Goal: Task Accomplishment & Management: Manage account settings

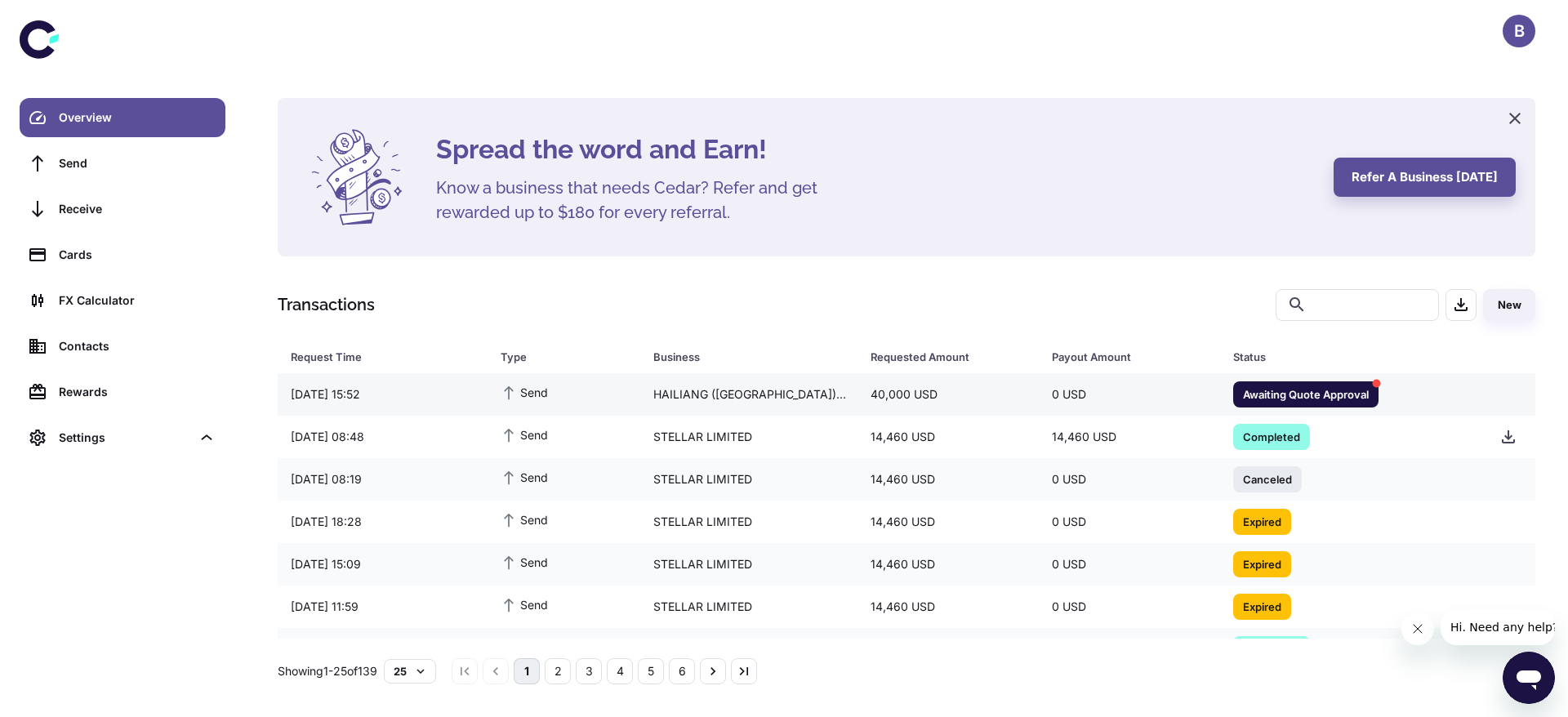
click at [810, 388] on div "HAILIANG ([GEOGRAPHIC_DATA])PTE. LTD." at bounding box center [749, 394] width 218 height 31
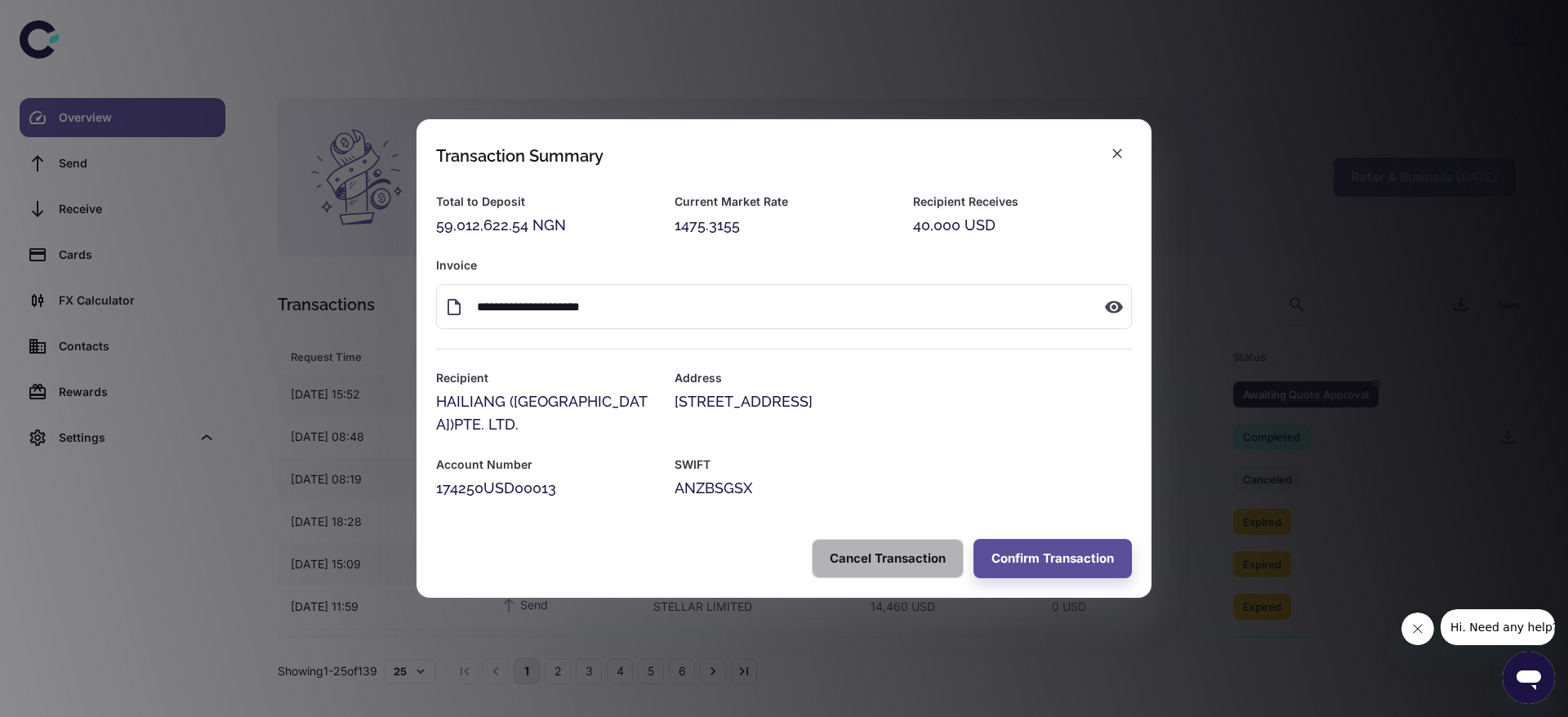
click at [886, 553] on button "Cancel Transaction" at bounding box center [888, 558] width 152 height 39
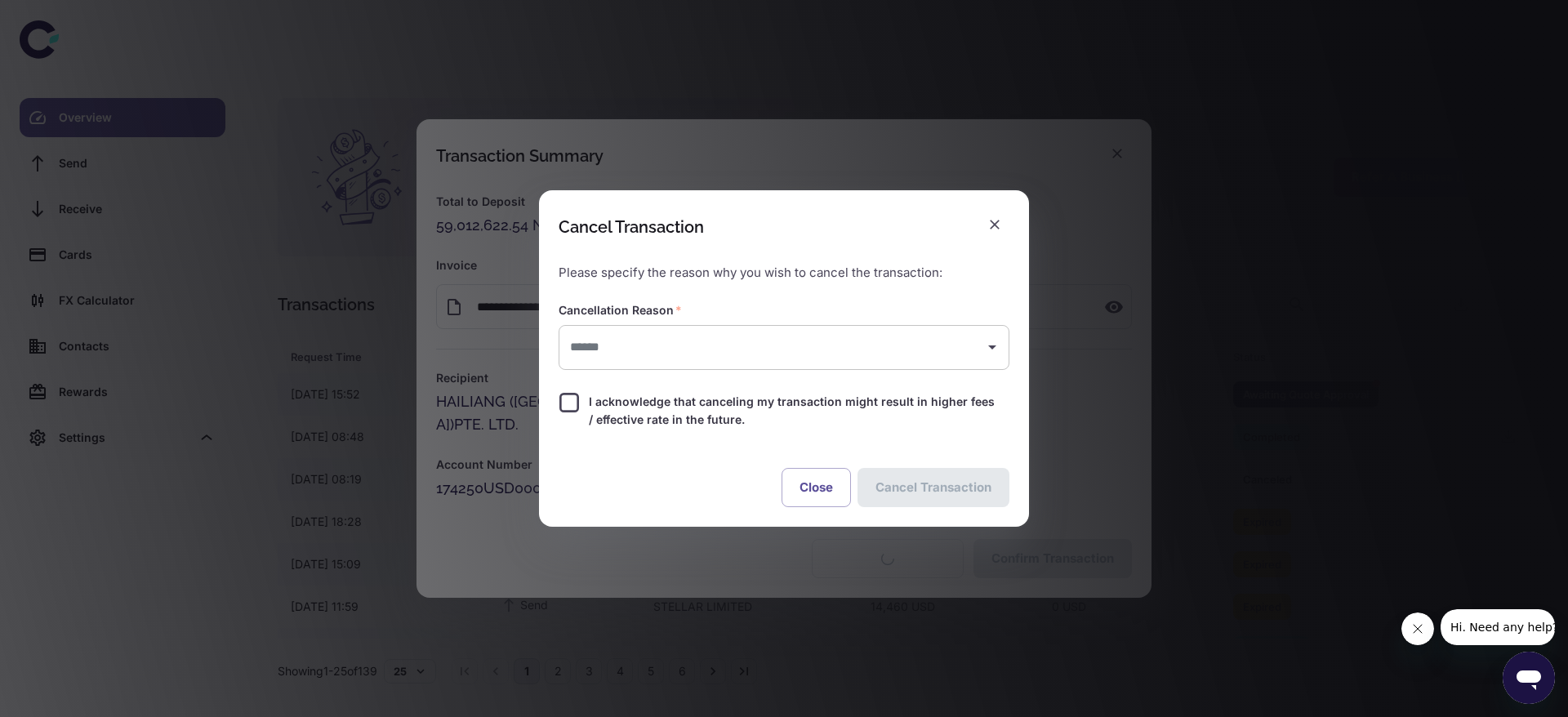
click at [652, 344] on input "text" at bounding box center [771, 348] width 412 height 30
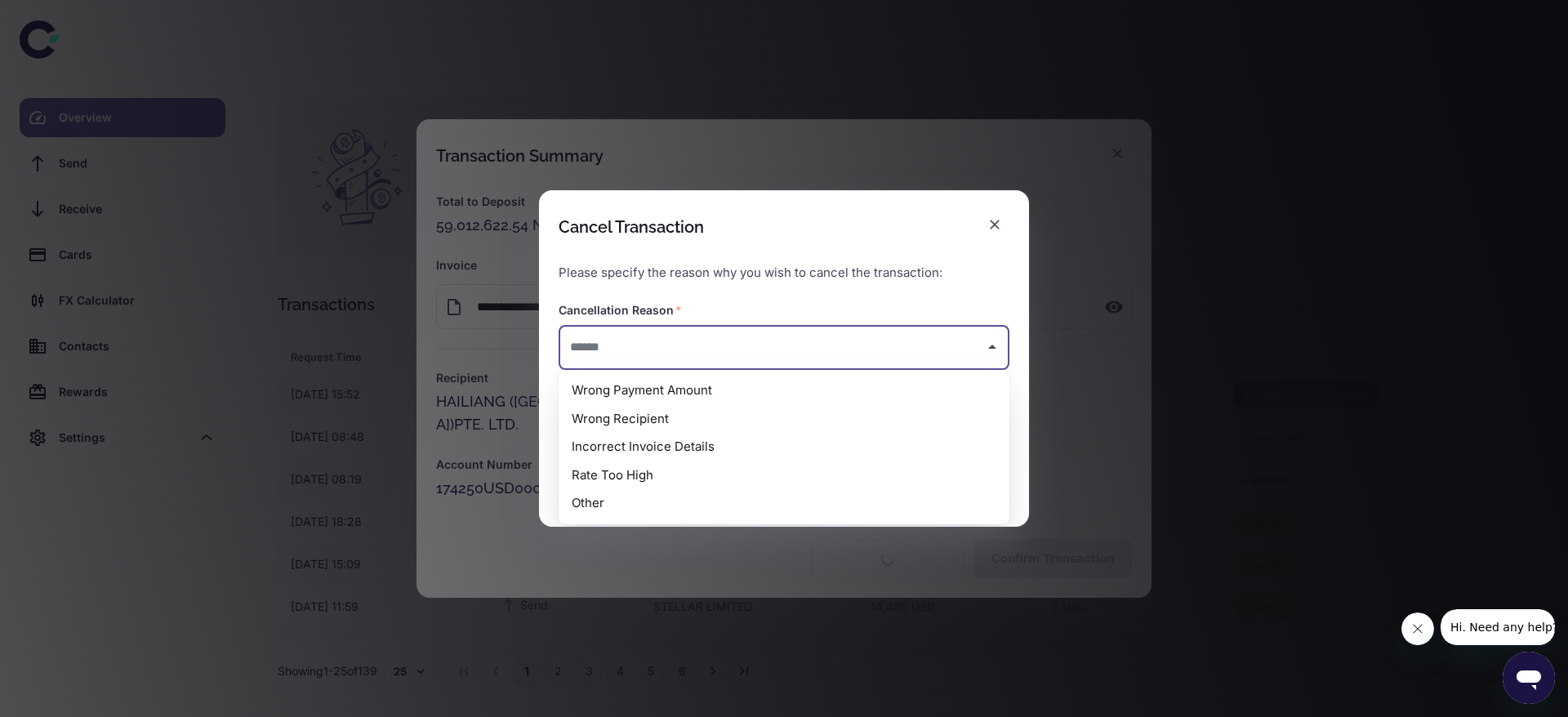
click at [683, 474] on li "Rate Too High" at bounding box center [784, 475] width 451 height 29
type input "**********"
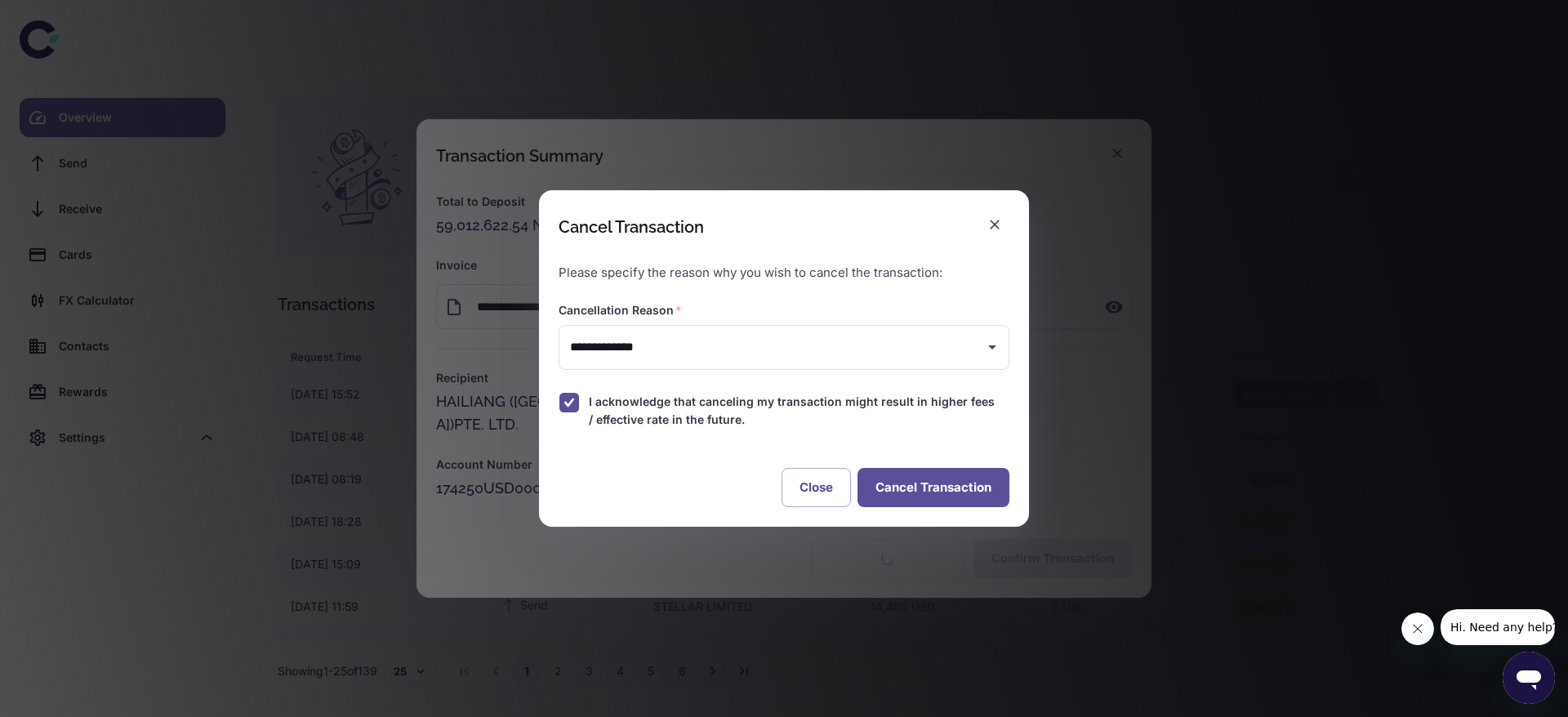
click at [926, 490] on button "Cancel Transaction" at bounding box center [933, 487] width 152 height 39
